Goal: Check status: Check status

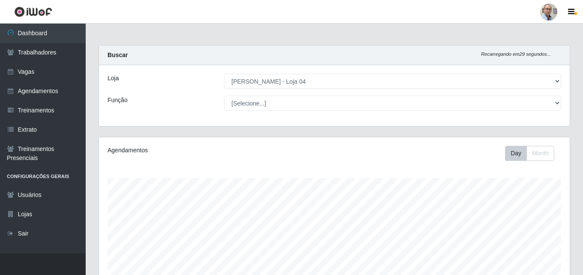
select select "251"
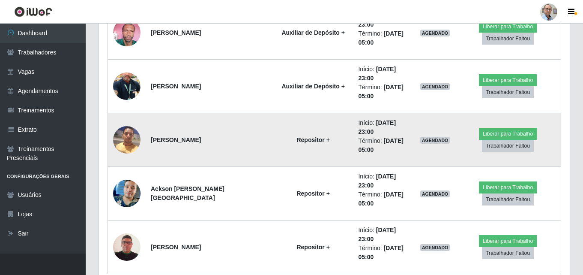
scroll to position [1267, 0]
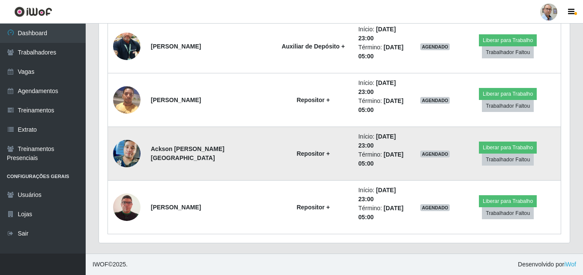
click at [128, 151] on img at bounding box center [126, 153] width 27 height 49
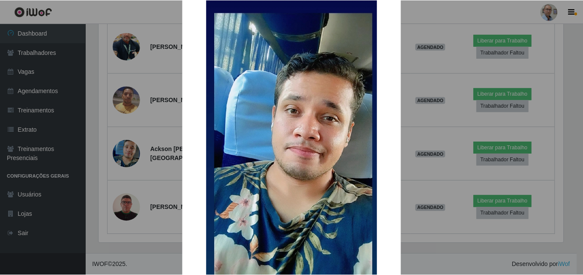
scroll to position [19, 0]
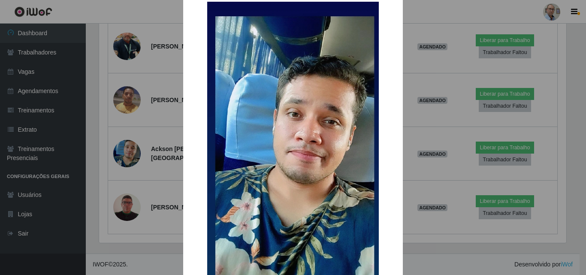
click at [131, 149] on div "× OK Cancel" at bounding box center [293, 137] width 586 height 275
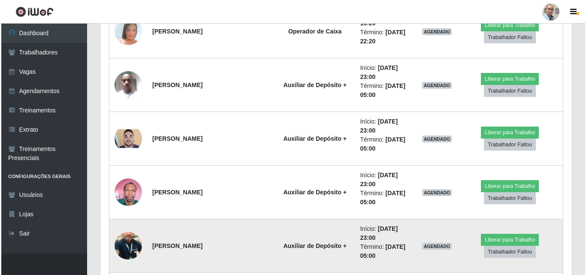
scroll to position [1053, 0]
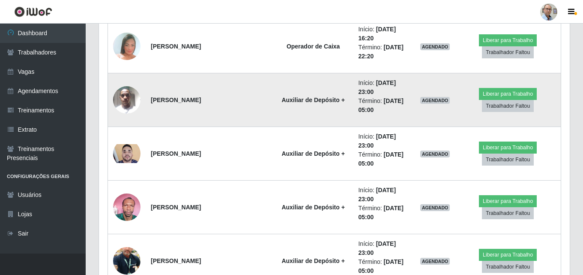
click at [125, 105] on img at bounding box center [126, 99] width 27 height 36
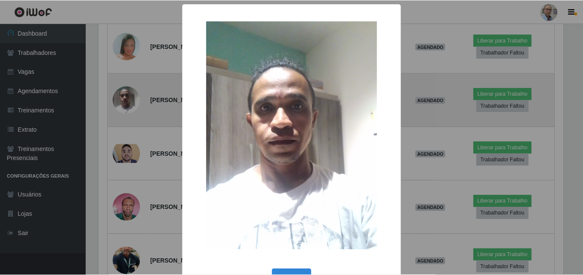
scroll to position [178, 467]
click at [125, 105] on div "× OK Cancel" at bounding box center [293, 137] width 586 height 275
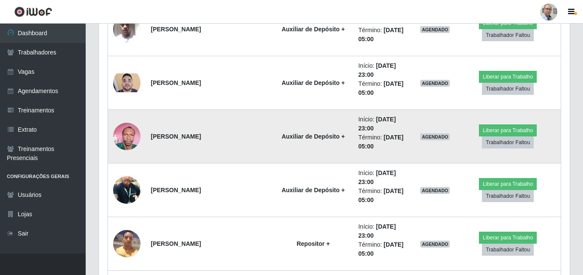
scroll to position [1139, 0]
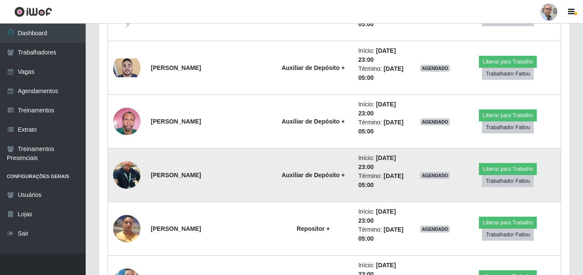
click at [128, 169] on img at bounding box center [126, 174] width 27 height 49
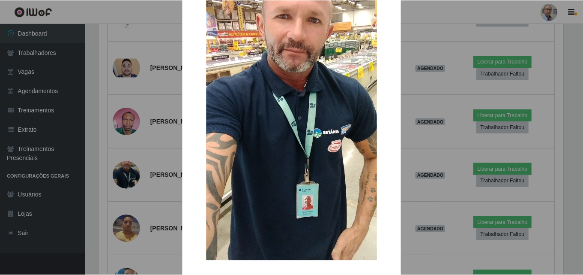
scroll to position [0, 0]
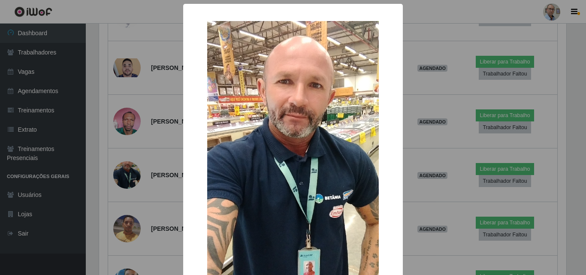
click at [150, 171] on div "× OK Cancel" at bounding box center [293, 137] width 586 height 275
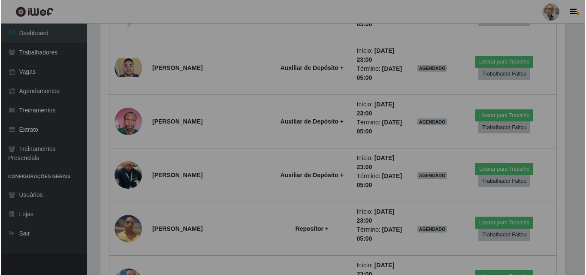
scroll to position [178, 471]
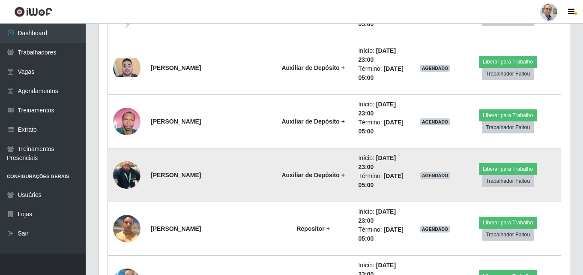
click at [132, 172] on img at bounding box center [126, 174] width 27 height 49
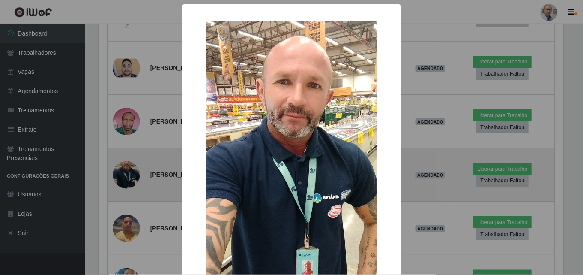
scroll to position [178, 467]
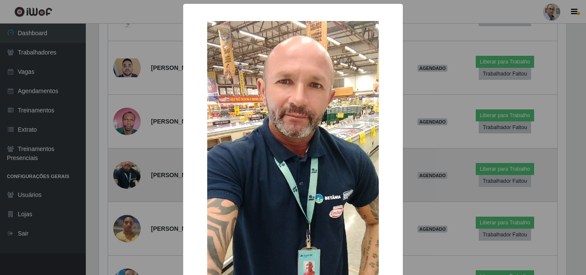
click at [132, 172] on div "× OK Cancel" at bounding box center [293, 137] width 586 height 275
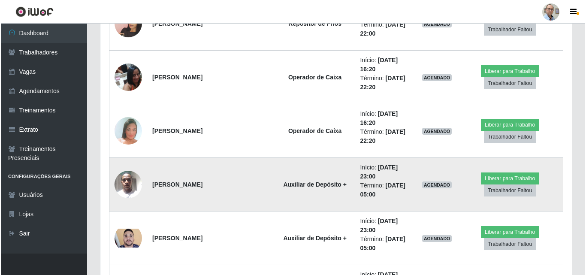
scroll to position [967, 0]
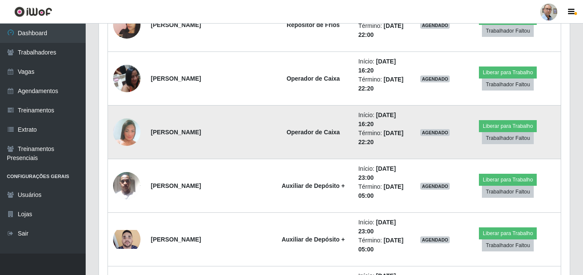
click at [129, 131] on img at bounding box center [126, 132] width 27 height 40
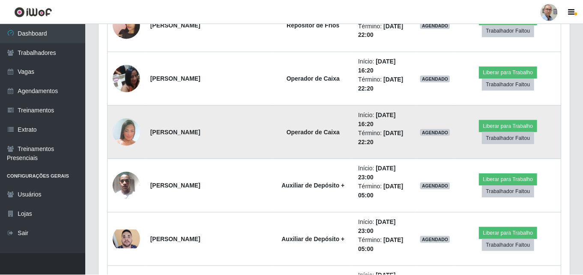
scroll to position [178, 467]
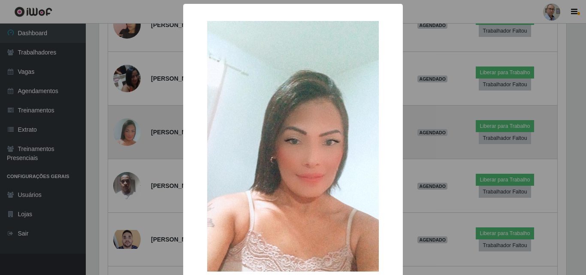
click at [129, 131] on div "× OK Cancel" at bounding box center [293, 137] width 586 height 275
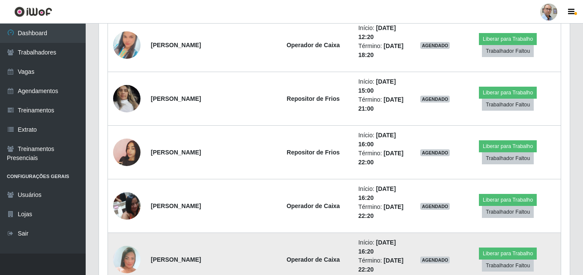
scroll to position [839, 0]
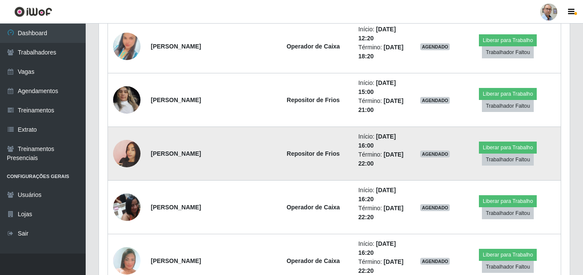
click at [128, 151] on img at bounding box center [126, 153] width 27 height 49
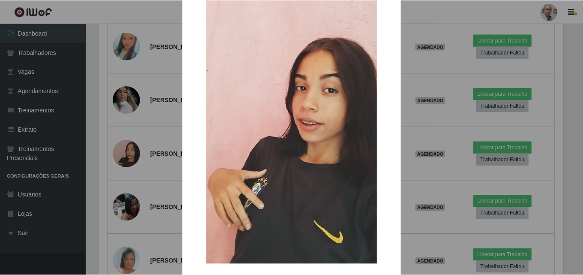
scroll to position [19, 0]
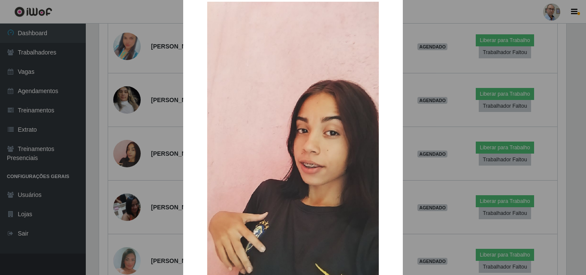
click at [132, 147] on div "× OK Cancel" at bounding box center [293, 137] width 586 height 275
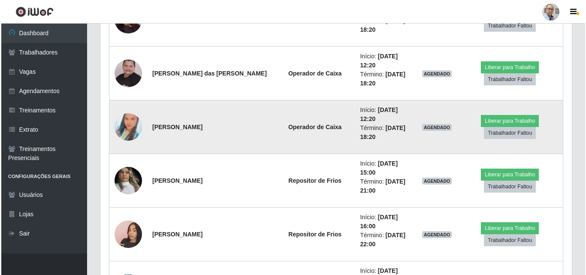
scroll to position [753, 0]
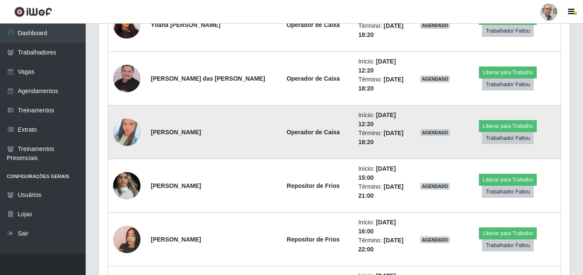
click at [127, 132] on img at bounding box center [126, 132] width 27 height 49
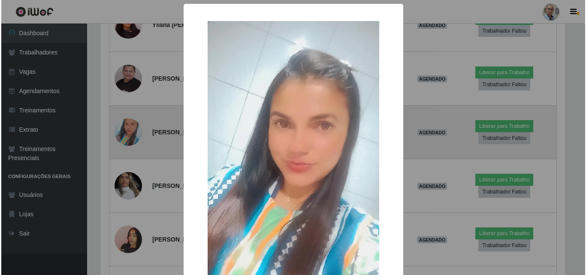
scroll to position [0, 0]
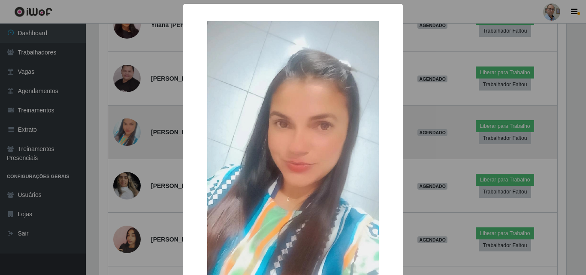
click at [127, 132] on div "× OK Cancel" at bounding box center [293, 137] width 586 height 275
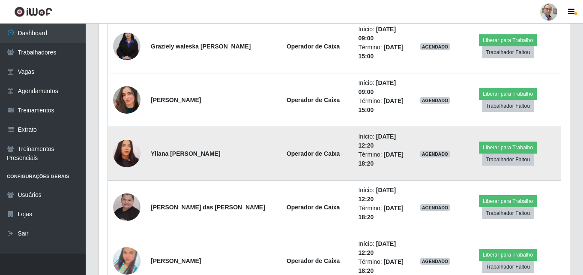
click at [125, 151] on img at bounding box center [126, 154] width 27 height 30
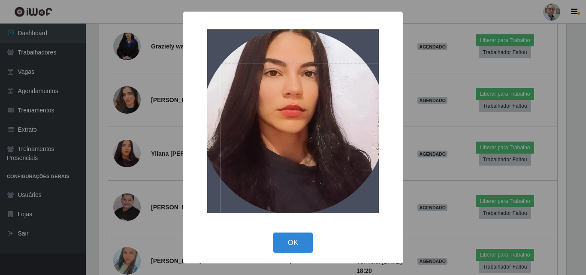
click at [129, 152] on div "× OK Cancel" at bounding box center [293, 137] width 586 height 275
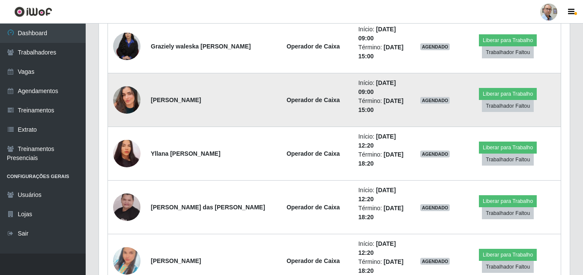
click at [132, 100] on img at bounding box center [126, 99] width 27 height 49
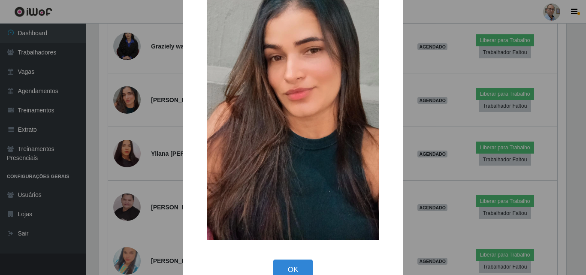
click at [137, 99] on div "× OK Cancel" at bounding box center [293, 137] width 586 height 275
